Goal: Task Accomplishment & Management: Use online tool/utility

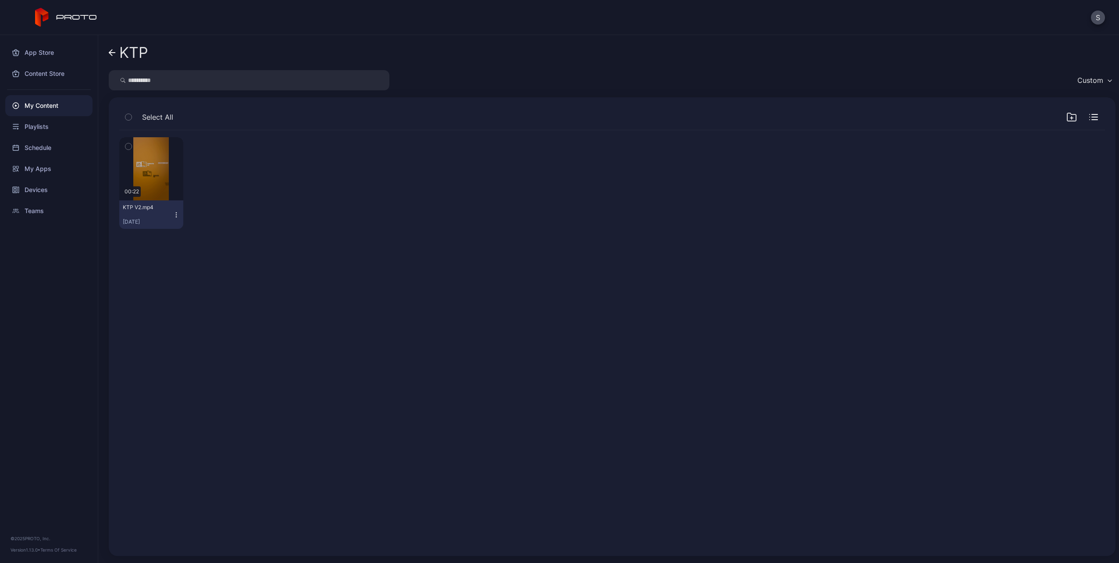
click at [109, 50] on icon at bounding box center [112, 52] width 7 height 7
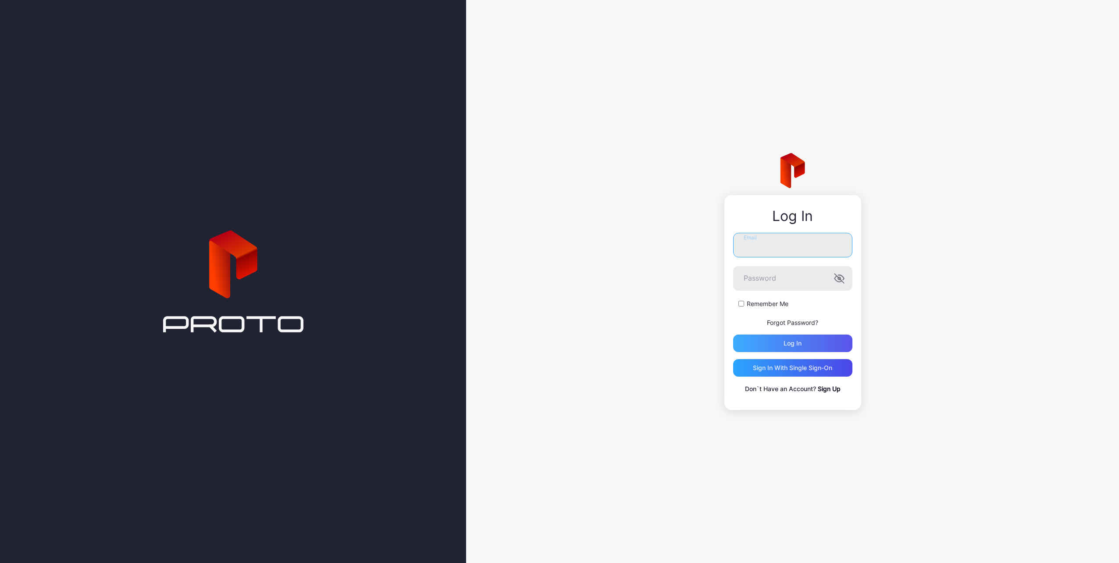
type input "**********"
click at [789, 344] on div "Log in" at bounding box center [793, 343] width 18 height 7
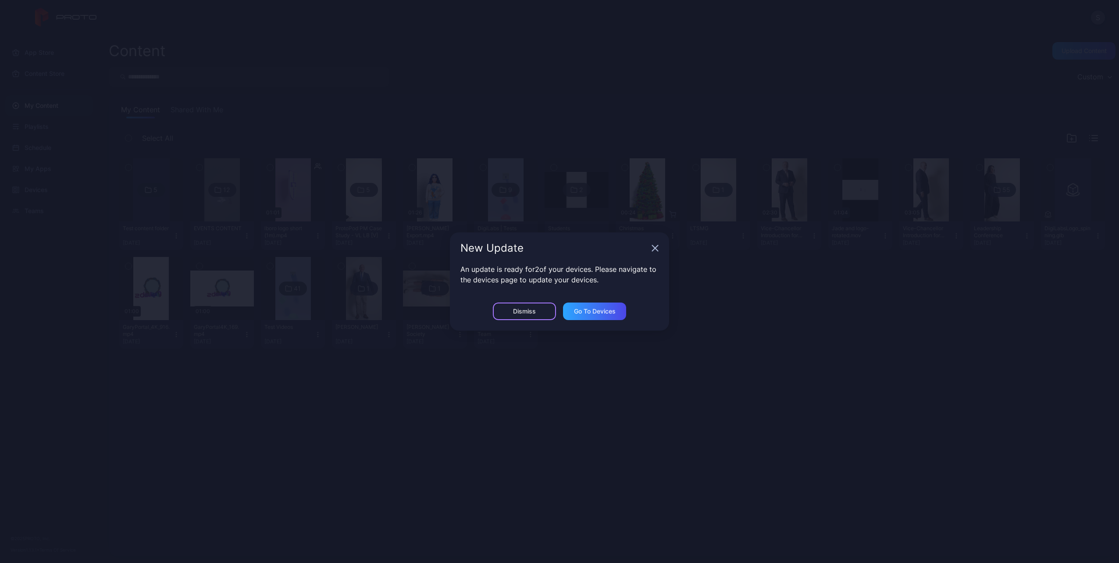
click at [536, 314] on div "Dismiss" at bounding box center [524, 312] width 63 height 18
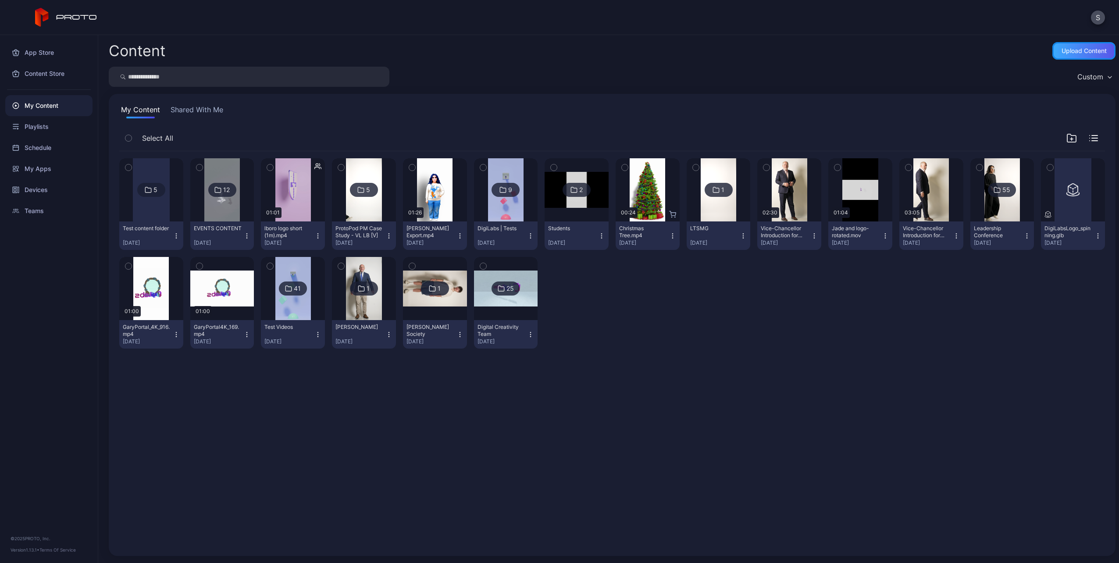
click at [1079, 53] on div "Upload Content" at bounding box center [1084, 50] width 45 height 7
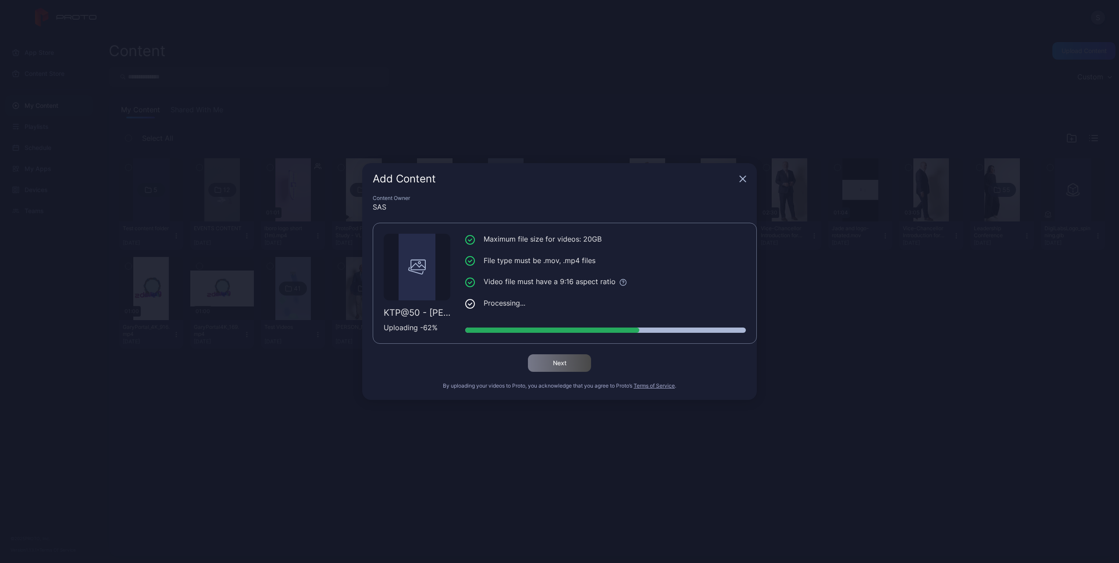
drag, startPoint x: 526, startPoint y: 197, endPoint x: 582, endPoint y: 295, distance: 112.7
click at [526, 197] on div "Content Owner" at bounding box center [560, 198] width 374 height 7
